Goal: Navigation & Orientation: Find specific page/section

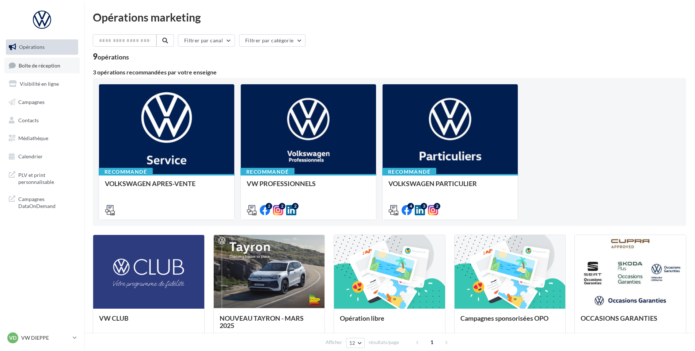
click at [47, 69] on link "Boîte de réception" at bounding box center [41, 66] width 75 height 16
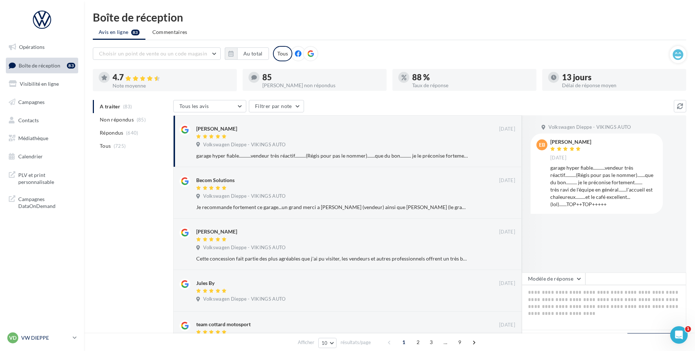
click at [38, 331] on link "VD VW DIEPPE vw-die-vau" at bounding box center [42, 338] width 72 height 14
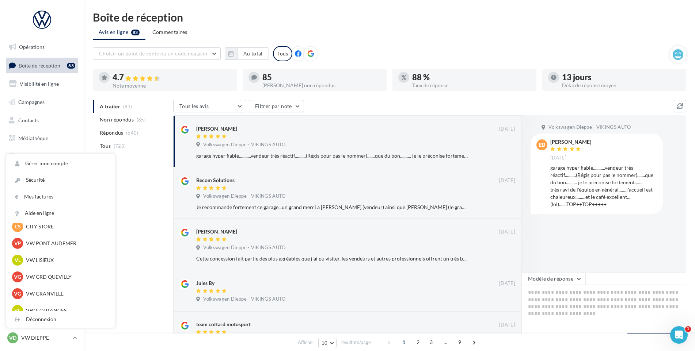
scroll to position [146, 0]
click at [47, 290] on p "VW GRANVILLE" at bounding box center [66, 290] width 80 height 7
